Goal: Task Accomplishment & Management: Manage account settings

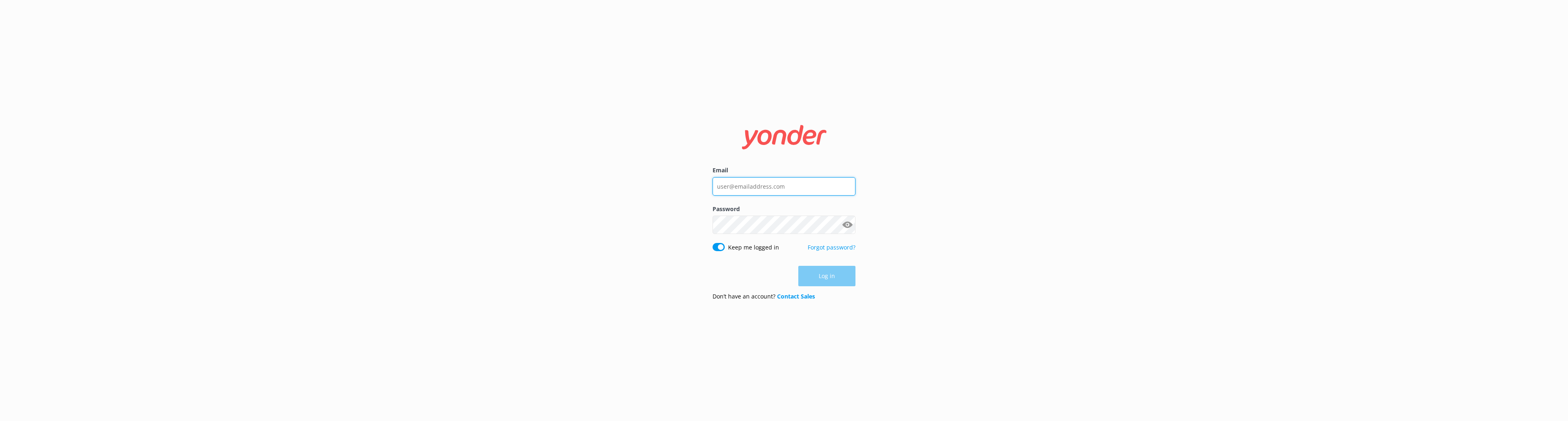
type input "[EMAIL_ADDRESS][DOMAIN_NAME]"
click at [945, 218] on div "Email [EMAIL_ADDRESS][DOMAIN_NAME] Password Show password Keep me logged in For…" at bounding box center [784, 211] width 1568 height 421
click at [842, 274] on button "Log in" at bounding box center [827, 276] width 57 height 21
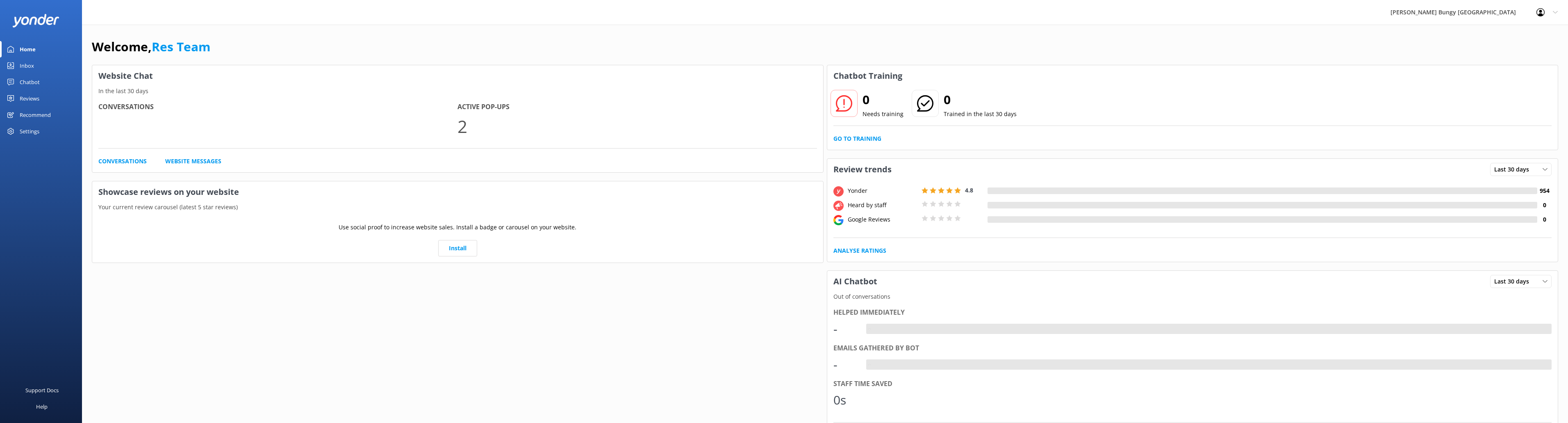
click at [29, 62] on div "Inbox" at bounding box center [26, 65] width 14 height 17
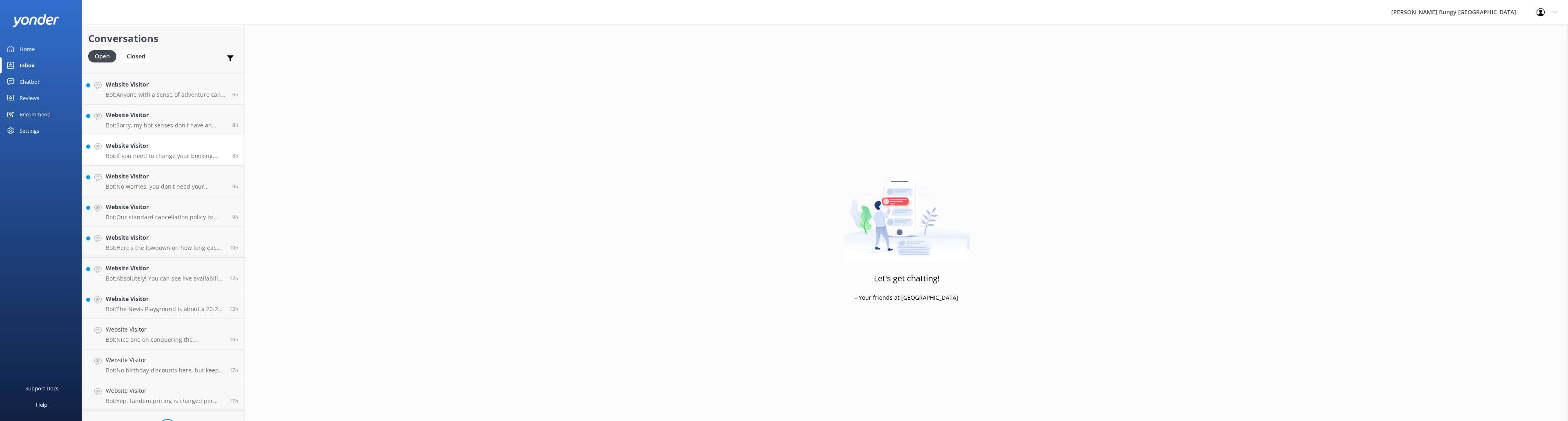
scroll to position [291, 0]
